Goal: Contribute content: Contribute content

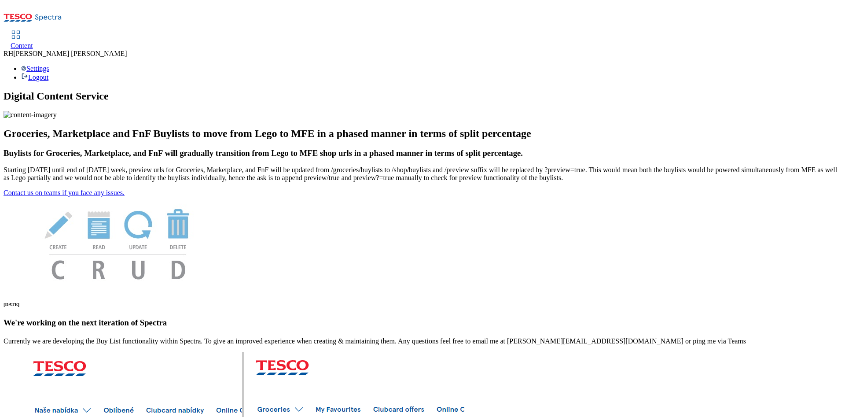
click at [33, 42] on span "Content" at bounding box center [22, 45] width 22 height 7
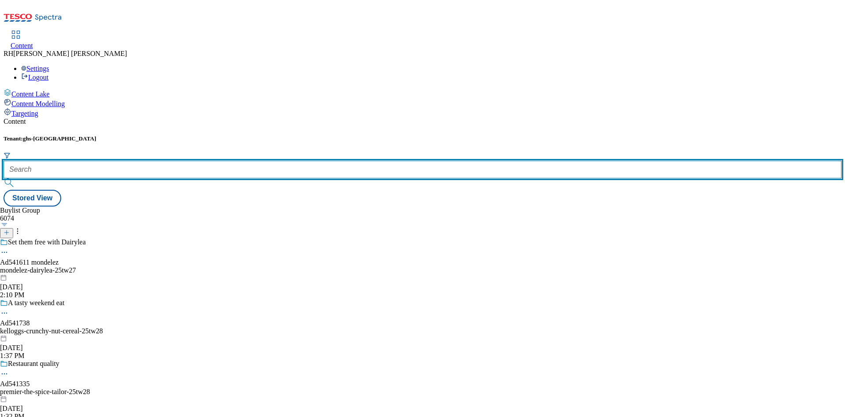
click at [215, 161] on input "text" at bounding box center [423, 170] width 838 height 18
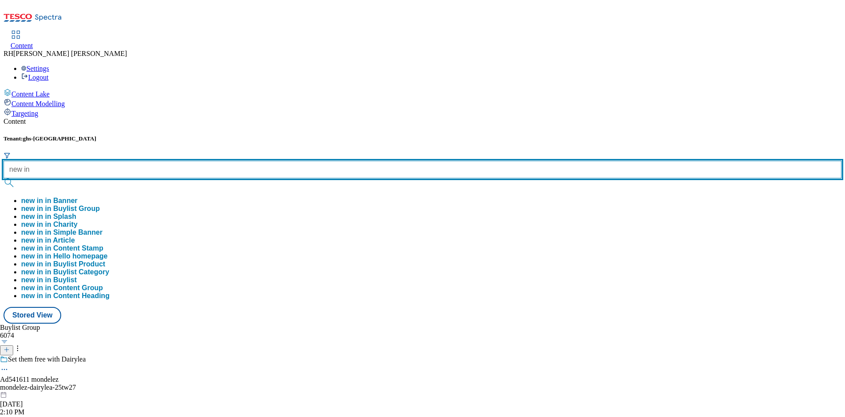
type input "new in"
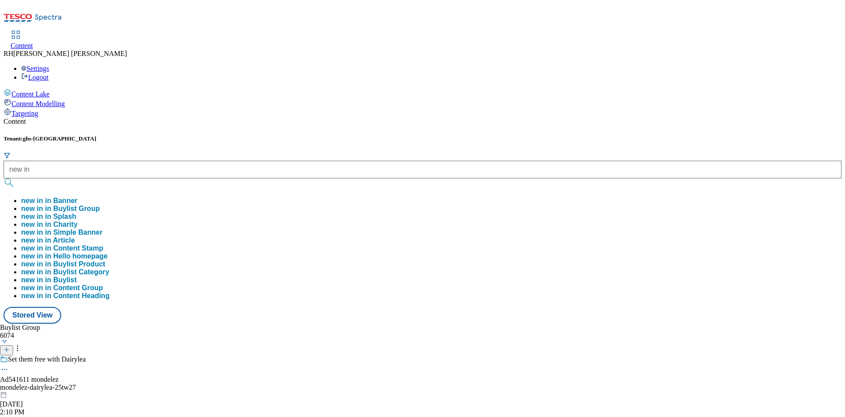
click at [100, 205] on button "new in in Buylist Group" at bounding box center [60, 209] width 79 height 8
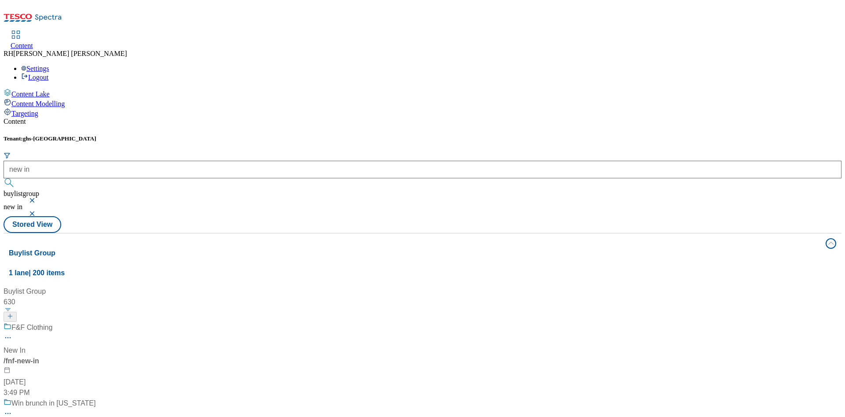
click at [118, 322] on div "F&F Clothing" at bounding box center [61, 333] width 114 height 23
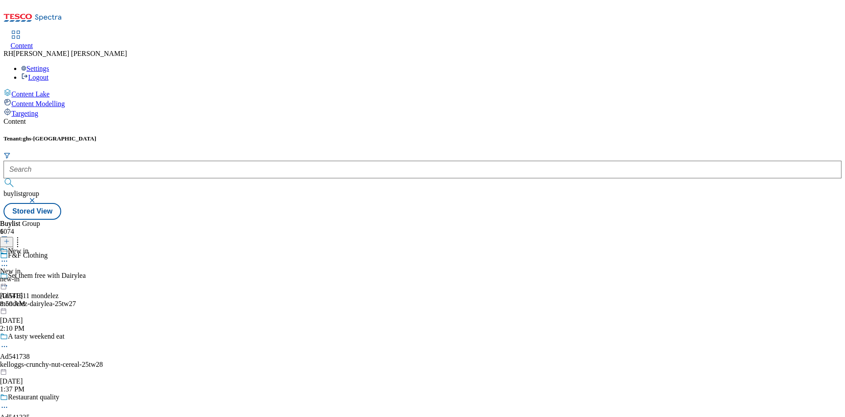
click at [29, 275] on div "new-in" at bounding box center [14, 279] width 29 height 8
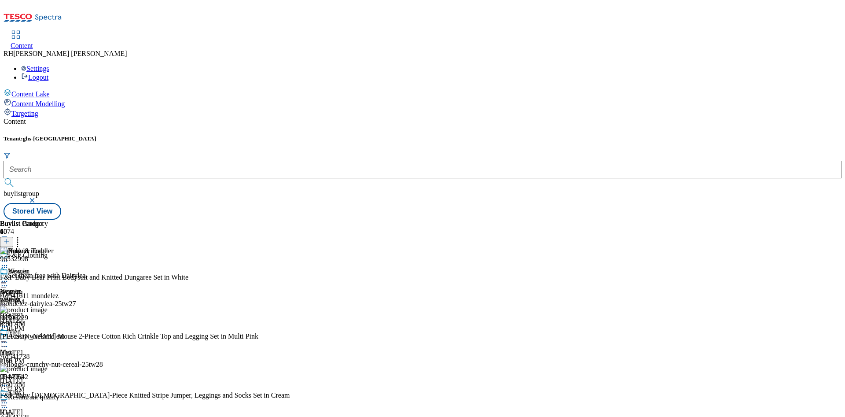
click at [10, 238] on icon at bounding box center [7, 241] width 6 height 6
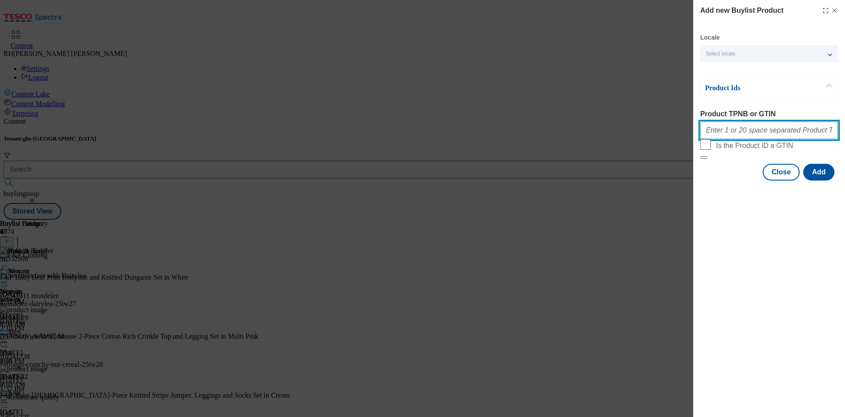
click at [747, 126] on input "Product TPNB or GTIN" at bounding box center [770, 131] width 138 height 18
paste input "96505956"
click at [822, 181] on button "Add" at bounding box center [819, 172] width 31 height 17
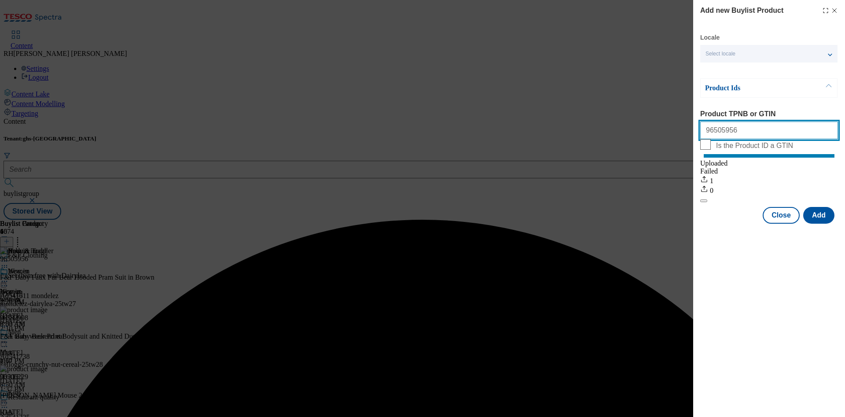
click at [739, 130] on input "96505956" at bounding box center [770, 131] width 138 height 18
drag, startPoint x: 738, startPoint y: 130, endPoint x: 575, endPoint y: 136, distance: 163.0
click at [575, 136] on div "Add new Buylist Product Locale Select locale English Welsh Product Ids Product …" at bounding box center [422, 208] width 845 height 417
paste input "456760"
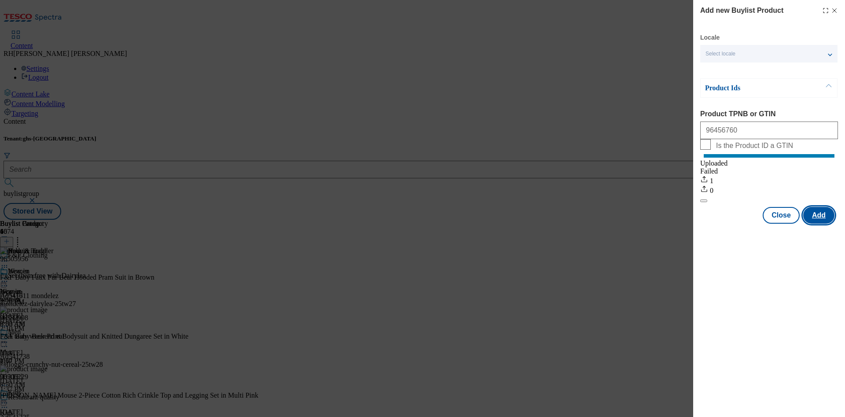
click at [827, 224] on button "Add" at bounding box center [819, 215] width 31 height 17
click at [752, 139] on input "96456760" at bounding box center [770, 131] width 138 height 18
drag, startPoint x: 763, startPoint y: 135, endPoint x: 583, endPoint y: 109, distance: 182.4
click at [583, 109] on div "Add new Buylist Product Locale Select locale English Welsh Product Ids Product …" at bounding box center [422, 208] width 845 height 417
paste input "528226"
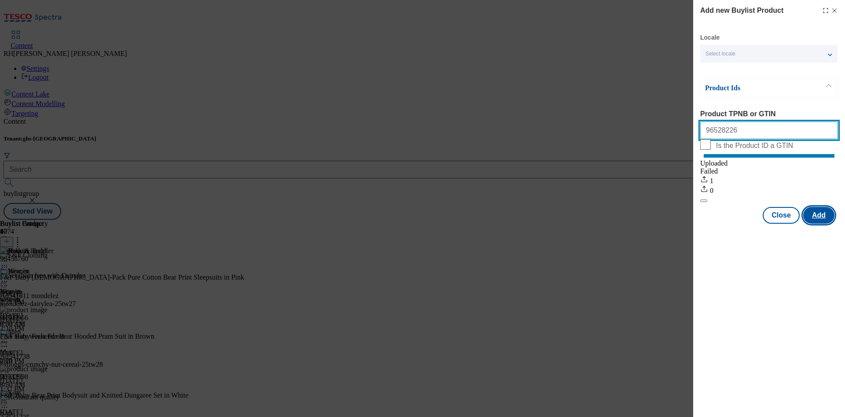
type input "96528226"
click at [822, 222] on button "Add" at bounding box center [819, 215] width 31 height 17
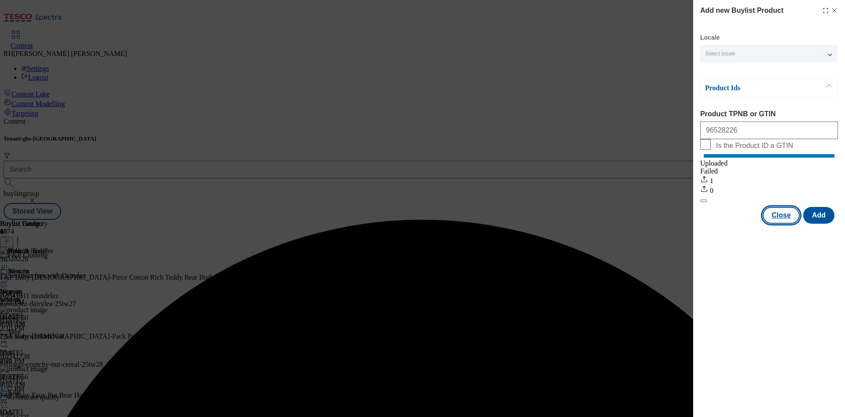
click at [798, 222] on button "Close" at bounding box center [781, 215] width 37 height 17
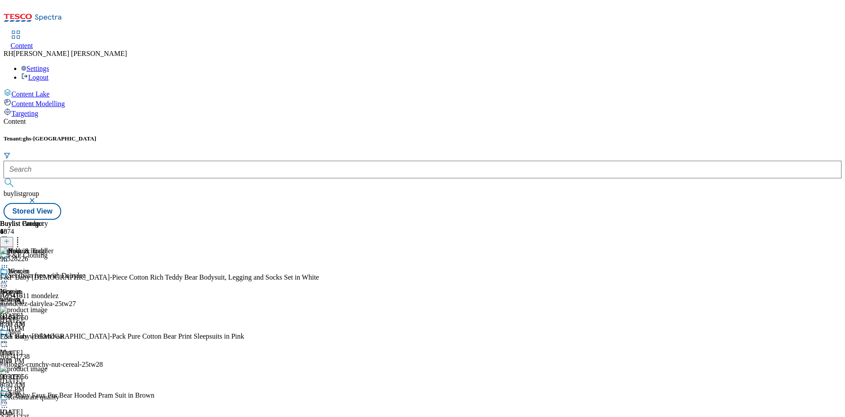
click at [9, 257] on icon at bounding box center [4, 261] width 9 height 9
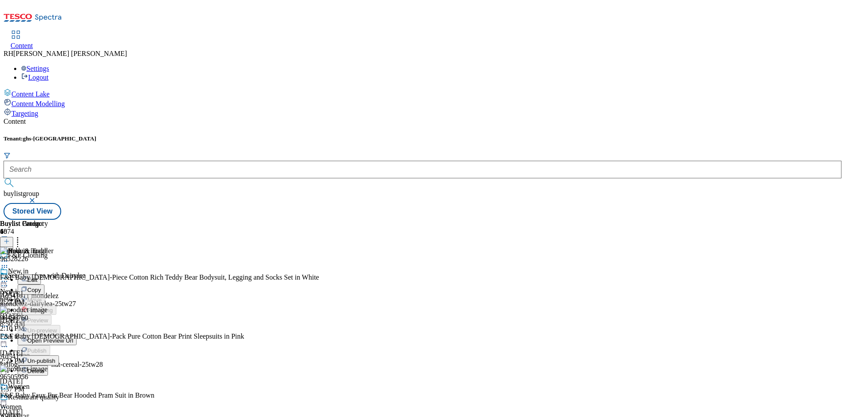
click at [37, 277] on span "Edit" at bounding box center [32, 280] width 10 height 7
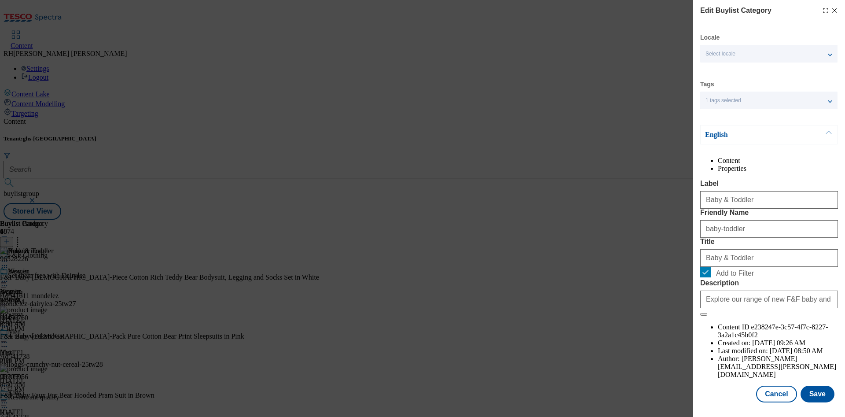
scroll to position [26, 0]
click at [807, 386] on button "Save" at bounding box center [818, 394] width 34 height 17
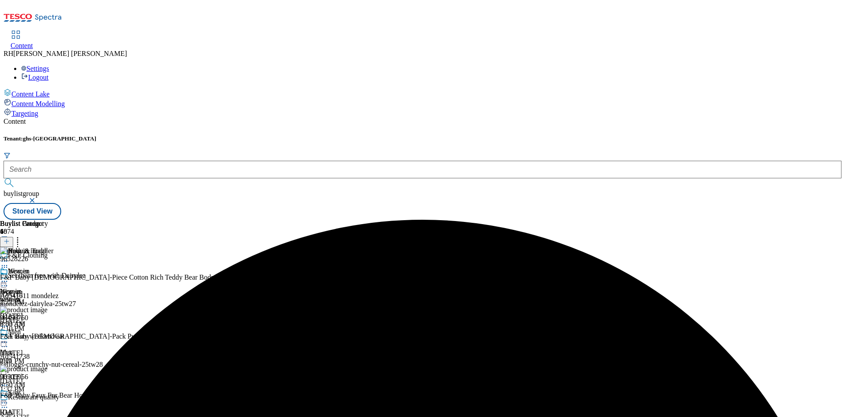
click at [9, 257] on icon at bounding box center [4, 261] width 9 height 9
click at [52, 315] on button "Preview" at bounding box center [35, 320] width 34 height 10
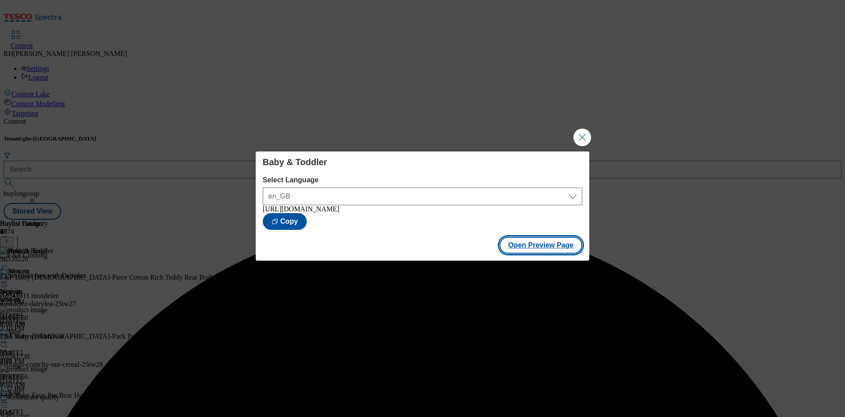
click at [559, 247] on button "Open Preview Page" at bounding box center [541, 245] width 83 height 17
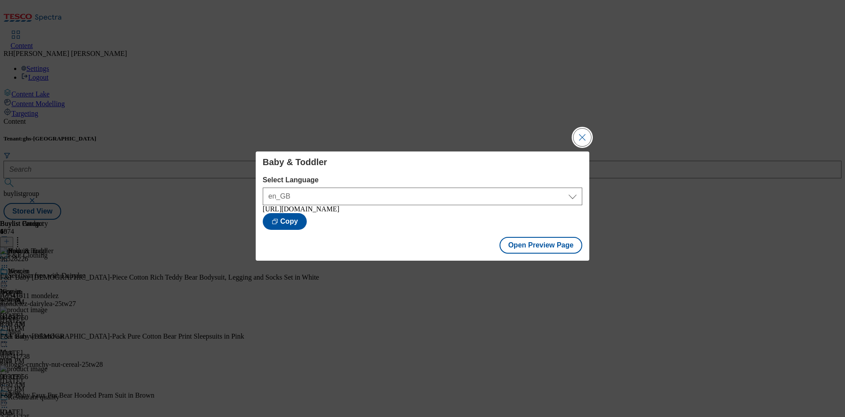
click at [583, 138] on button "Close Modal" at bounding box center [583, 138] width 18 height 18
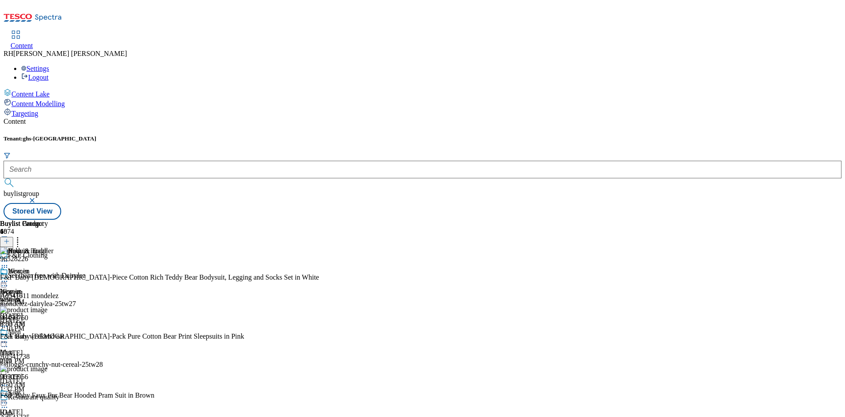
click at [9, 257] on icon at bounding box center [4, 261] width 9 height 9
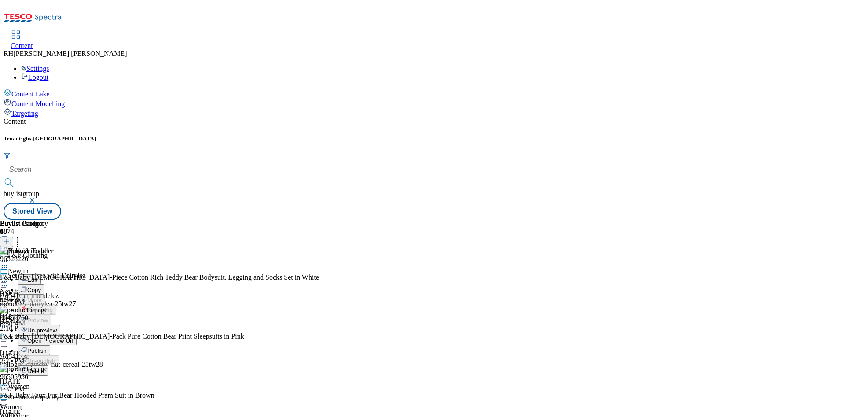
click at [47, 347] on span "Publish" at bounding box center [36, 350] width 19 height 7
